Goal: Navigation & Orientation: Go to known website

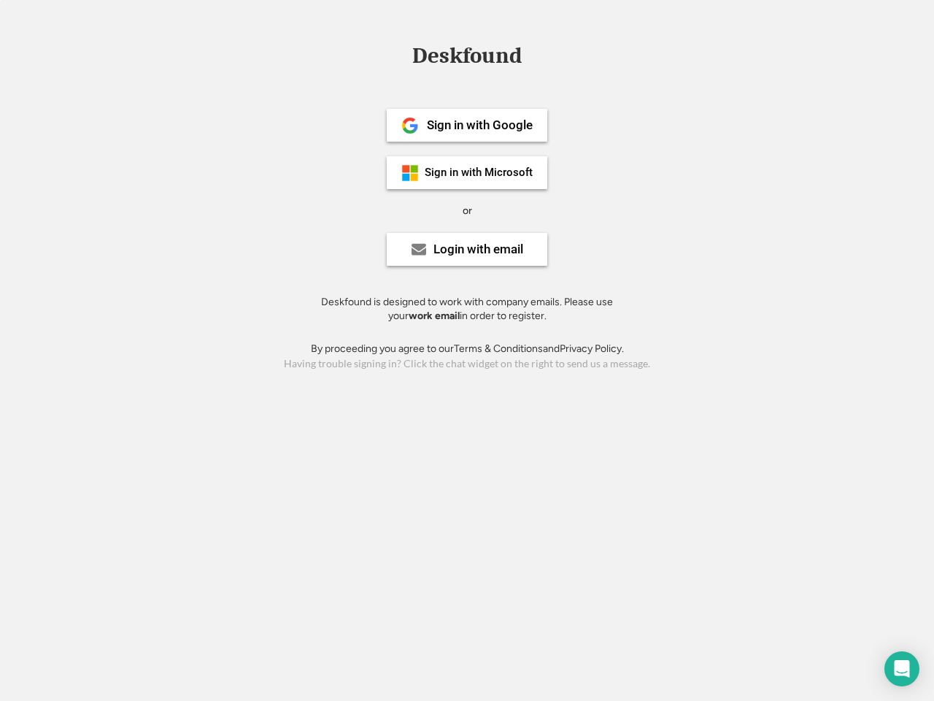
click at [467, 209] on div "or" at bounding box center [467, 211] width 9 height 15
click at [467, 58] on div "Deskfound" at bounding box center [467, 56] width 124 height 23
click at [399, 55] on div "Deskfound" at bounding box center [467, 59] width 934 height 28
click at [467, 58] on div "Deskfound" at bounding box center [467, 56] width 124 height 23
click at [467, 210] on div "or" at bounding box center [467, 211] width 9 height 15
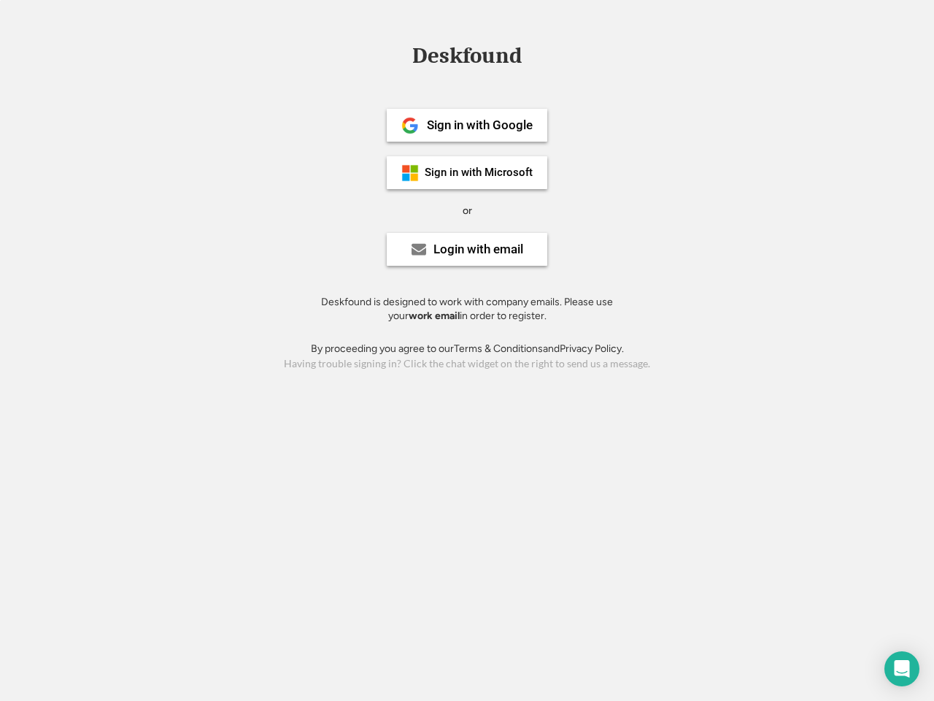
click at [467, 125] on div "Sign in with Google" at bounding box center [480, 125] width 106 height 12
click at [480, 125] on div "Sign in with Google" at bounding box center [480, 125] width 106 height 12
click at [410, 126] on img at bounding box center [410, 126] width 18 height 18
click at [467, 172] on div "Sign in with Microsoft" at bounding box center [479, 172] width 108 height 11
click at [480, 172] on div "Sign in with Microsoft" at bounding box center [479, 172] width 108 height 11
